Goal: Task Accomplishment & Management: Manage account settings

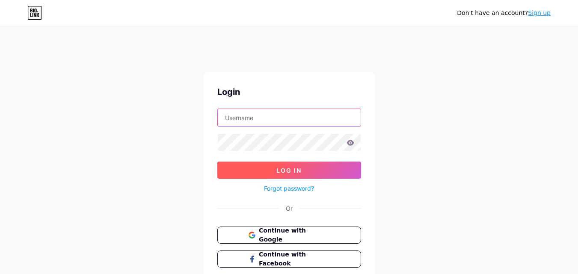
type input "fivestarservicesus@gmail.com"
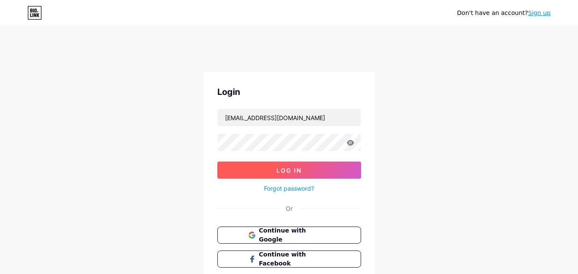
click at [295, 174] on button "Log In" at bounding box center [289, 170] width 144 height 17
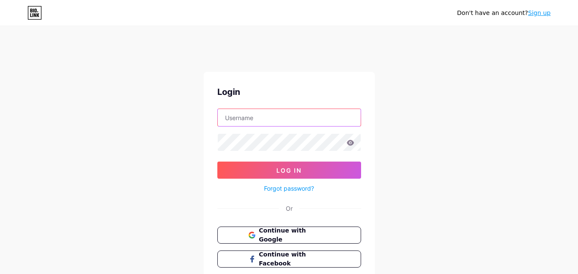
type input "fivestarservicesus@gmail.com"
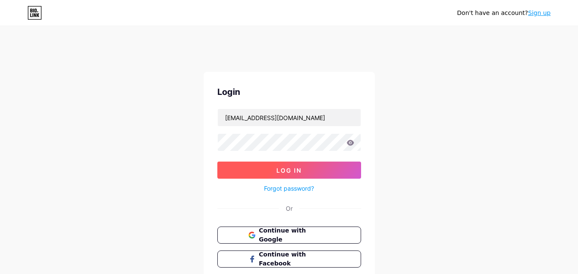
click at [279, 165] on button "Log In" at bounding box center [289, 170] width 144 height 17
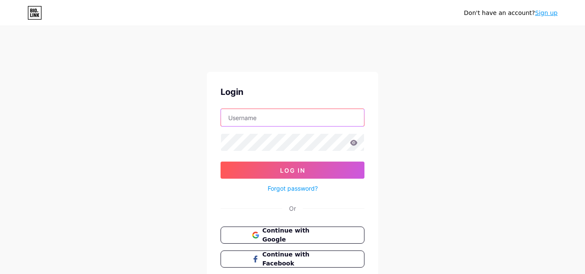
type input "fivestarservicesus@gmail.com"
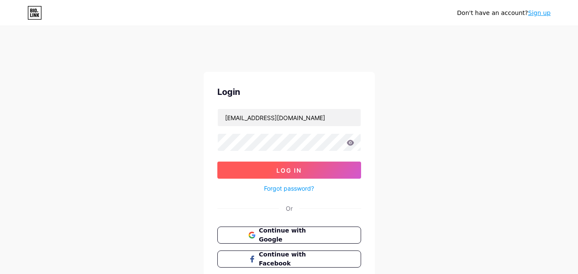
drag, startPoint x: 298, startPoint y: 171, endPoint x: 297, endPoint y: 176, distance: 5.4
click at [298, 172] on span "Log In" at bounding box center [289, 170] width 25 height 7
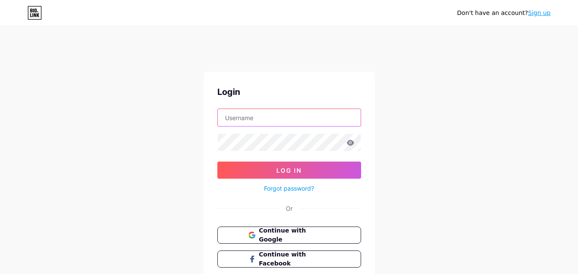
type input "fivestarservicesus@gmail.com"
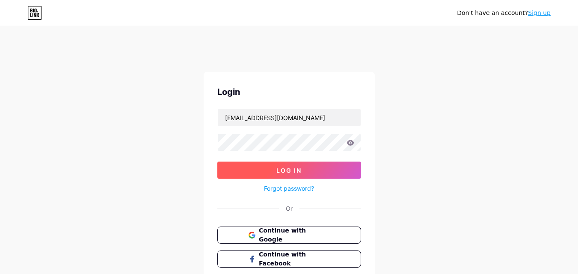
click at [295, 173] on span "Log In" at bounding box center [289, 170] width 25 height 7
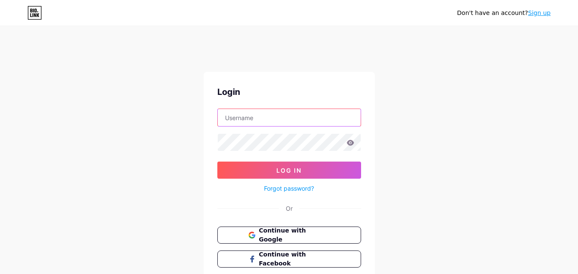
type input "fivestarservicesus@gmail.com"
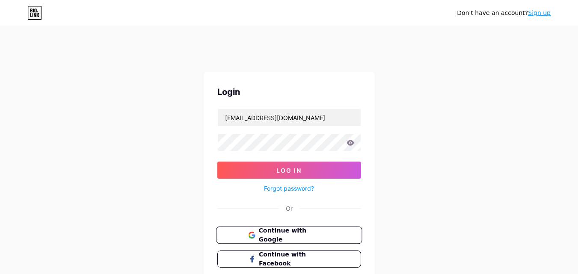
click at [292, 235] on span "Continue with Google" at bounding box center [294, 235] width 71 height 18
